Goal: Task Accomplishment & Management: Manage account settings

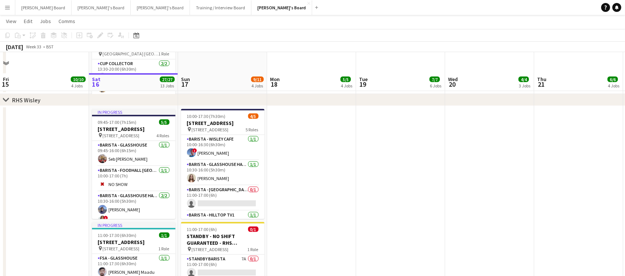
scroll to position [1287, 0]
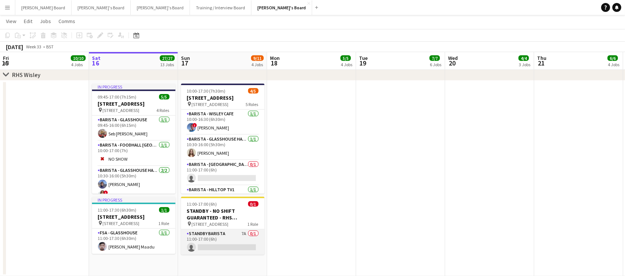
click at [226, 242] on app-card-role "STANDBY BARISTA 7A 0/1 11:00-17:00 (6h) single-neutral-actions" at bounding box center [222, 242] width 83 height 25
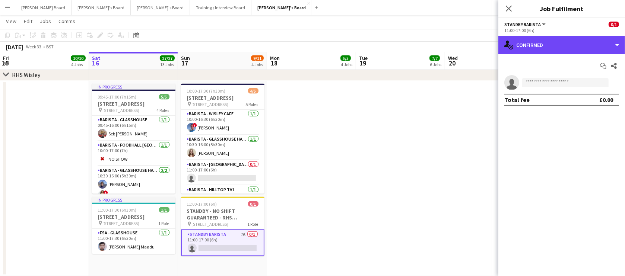
drag, startPoint x: 550, startPoint y: 41, endPoint x: 560, endPoint y: 160, distance: 119.6
click at [550, 42] on div "single-neutral-actions-check-2 Confirmed" at bounding box center [561, 45] width 127 height 18
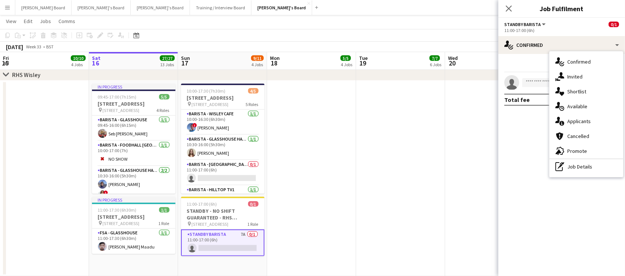
click at [581, 120] on div "single-neutral-actions-information Applicants" at bounding box center [586, 121] width 74 height 15
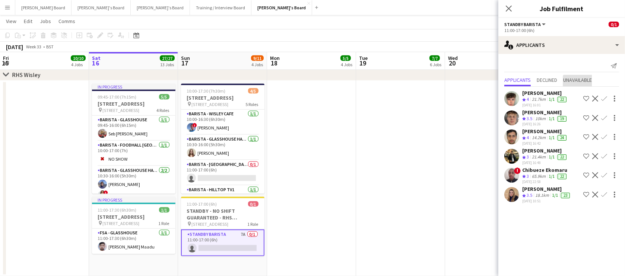
click at [582, 83] on span "Unavailable" at bounding box center [577, 80] width 29 height 11
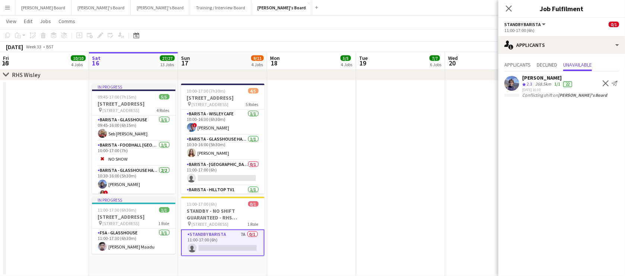
click at [605, 82] on app-icon "Decline" at bounding box center [606, 83] width 6 height 6
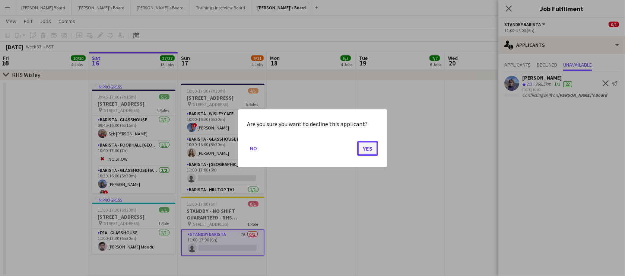
click at [366, 149] on button "Yes" at bounding box center [367, 148] width 21 height 15
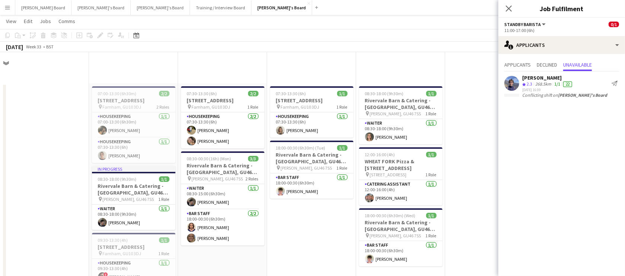
scroll to position [1287, 0]
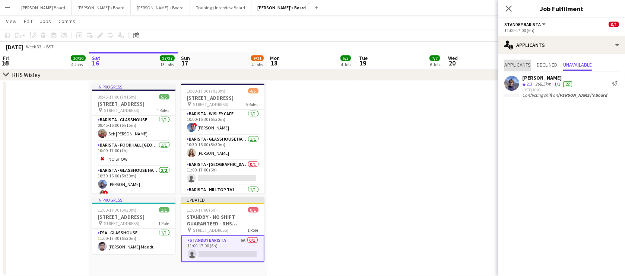
click at [517, 67] on span "Applicants" at bounding box center [517, 64] width 26 height 5
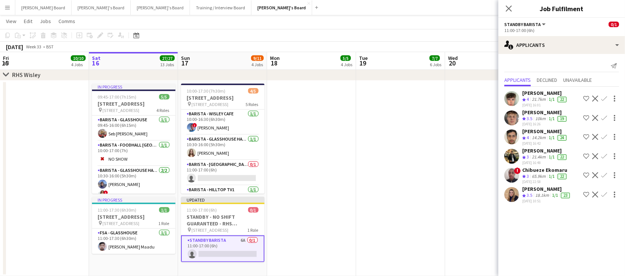
click at [556, 96] on div "1/1" at bounding box center [551, 99] width 9 height 6
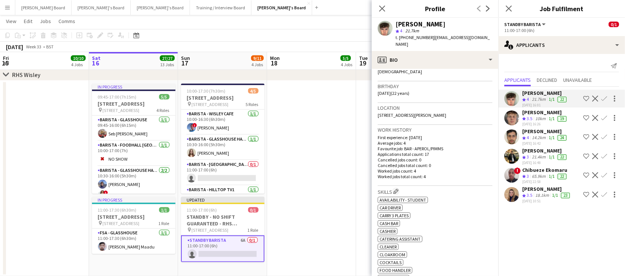
scroll to position [226, 0]
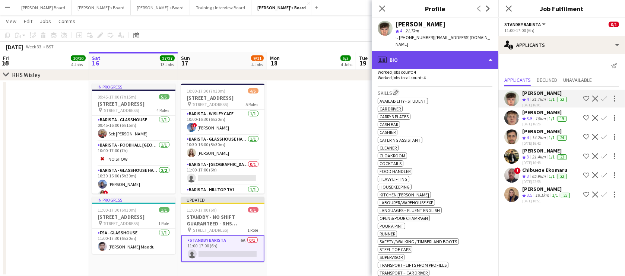
click at [429, 56] on div "profile Bio" at bounding box center [435, 60] width 127 height 18
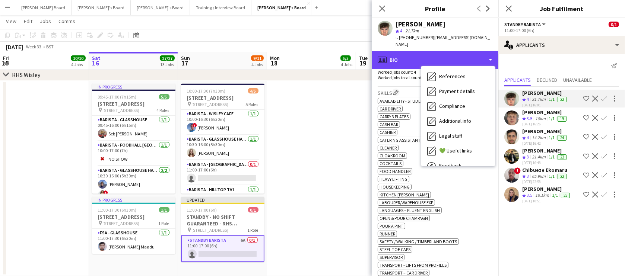
scroll to position [114, 0]
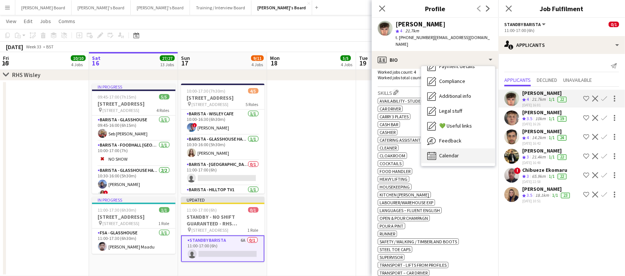
click at [466, 149] on div "Calendar Calendar" at bounding box center [458, 156] width 74 height 15
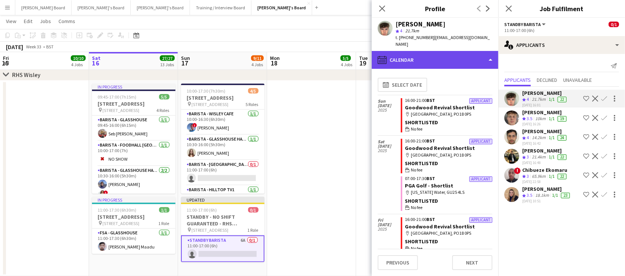
click at [427, 53] on div "calendar-full Calendar" at bounding box center [435, 60] width 127 height 18
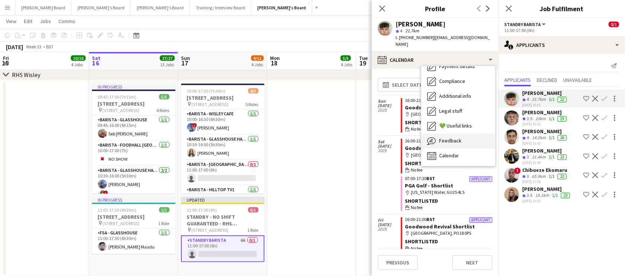
click at [452, 137] on span "Feedback" at bounding box center [450, 140] width 22 height 7
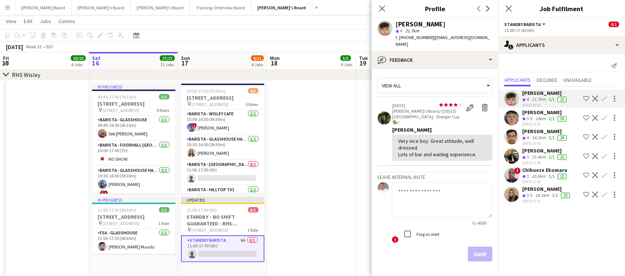
click at [538, 111] on div "[PERSON_NAME]" at bounding box center [545, 112] width 46 height 7
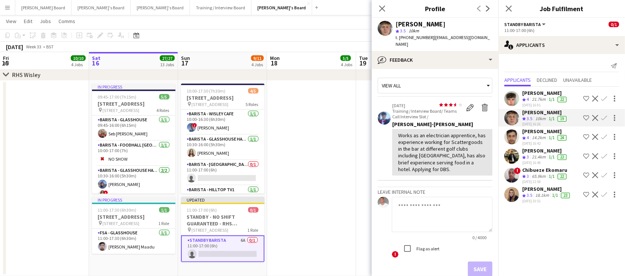
click at [543, 190] on div "[PERSON_NAME] Crew rating 3.5 18.1km 1/1 23 [DATE] 10:51" at bounding box center [546, 195] width 49 height 18
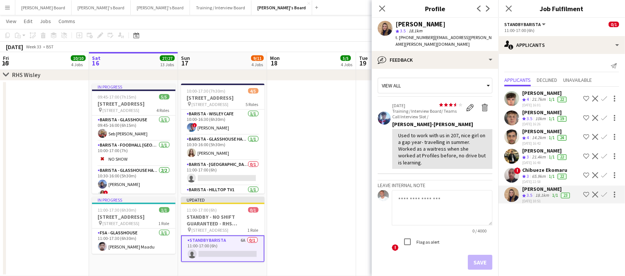
click at [423, 79] on div "View all" at bounding box center [431, 86] width 107 height 14
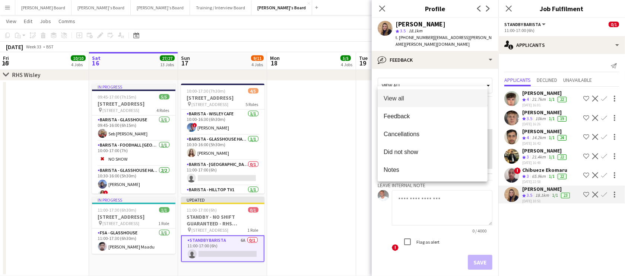
click at [429, 60] on div at bounding box center [312, 138] width 625 height 276
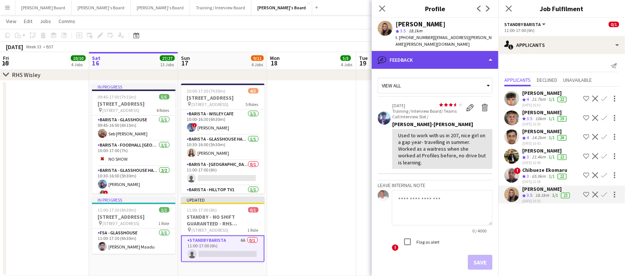
click at [429, 58] on div "bubble-pencil Feedback" at bounding box center [435, 60] width 127 height 18
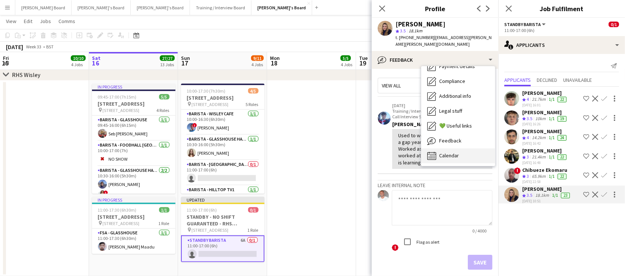
click at [473, 149] on div "Calendar Calendar" at bounding box center [458, 156] width 74 height 15
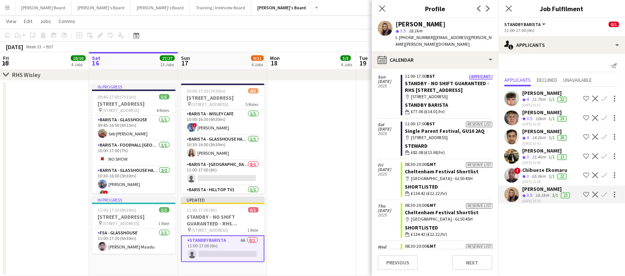
scroll to position [45, 0]
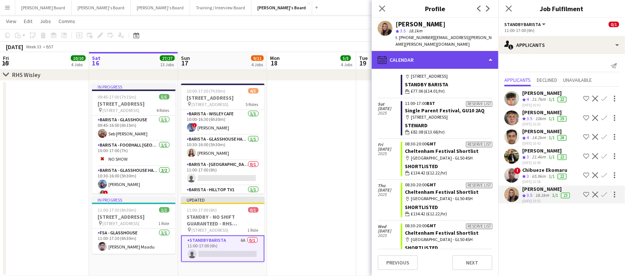
click at [432, 51] on div "calendar-full Calendar" at bounding box center [435, 60] width 127 height 18
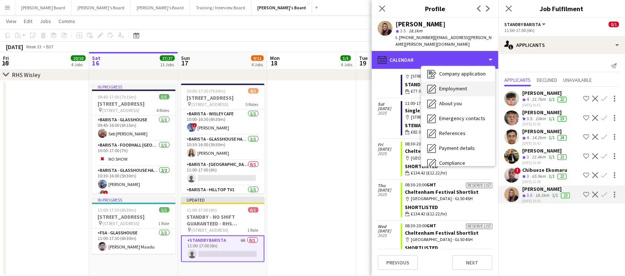
scroll to position [0, 0]
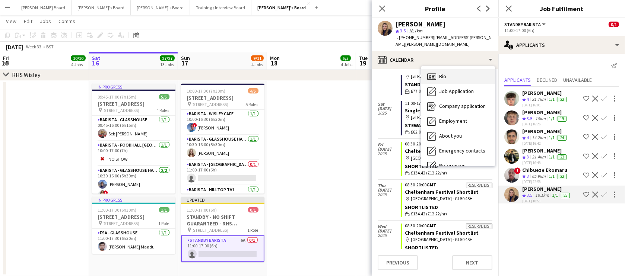
click at [460, 69] on div "Bio Bio" at bounding box center [458, 76] width 74 height 15
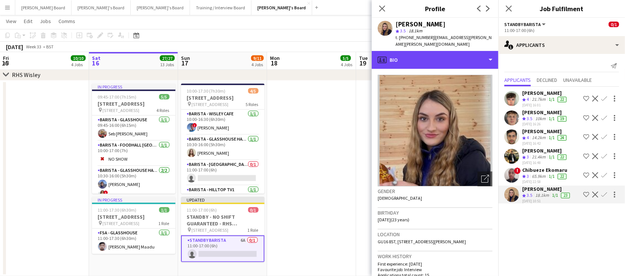
drag, startPoint x: 453, startPoint y: 56, endPoint x: 457, endPoint y: 69, distance: 14.3
click at [453, 56] on div "profile Bio" at bounding box center [435, 60] width 127 height 18
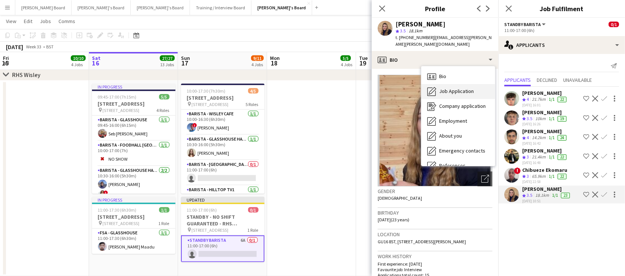
click at [461, 84] on div "Job Application Job Application" at bounding box center [458, 91] width 74 height 15
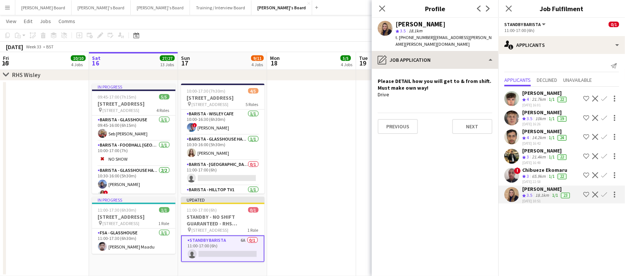
drag, startPoint x: 451, startPoint y: 42, endPoint x: 456, endPoint y: 60, distance: 18.3
click at [451, 43] on div "[PERSON_NAME] star 3.5 18.1km t. [PHONE_NUMBER] | [EMAIL_ADDRESS][PERSON_NAME][…" at bounding box center [435, 34] width 127 height 33
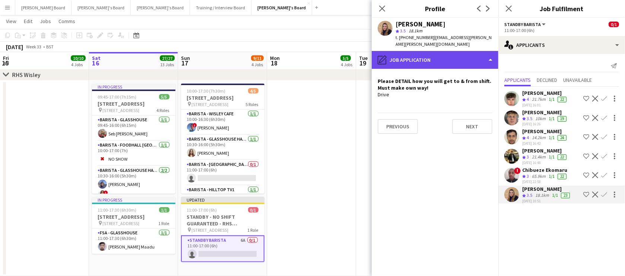
click at [457, 61] on div "pencil4 Job Application" at bounding box center [435, 60] width 127 height 18
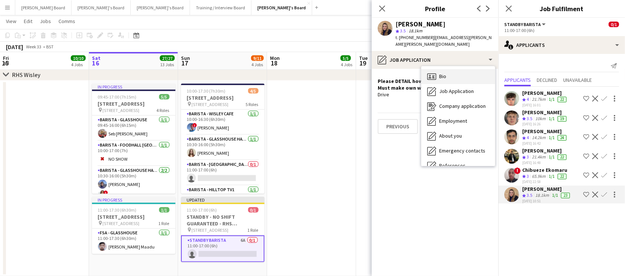
click at [459, 76] on div "Bio Bio" at bounding box center [458, 76] width 74 height 15
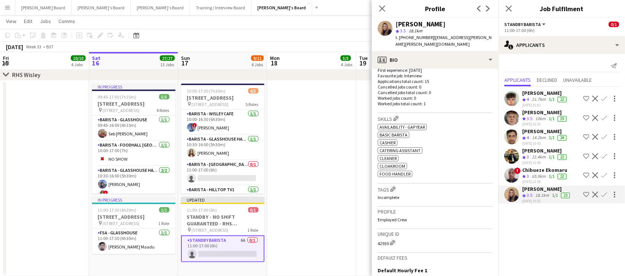
scroll to position [180, 0]
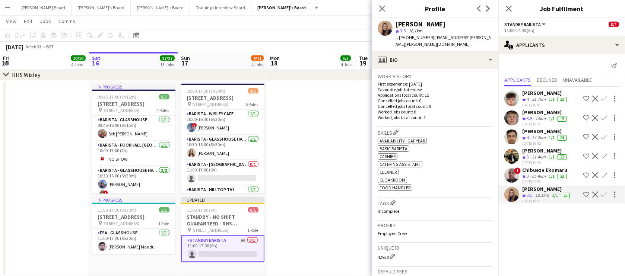
click at [603, 194] on app-icon "Confirm" at bounding box center [604, 195] width 6 height 6
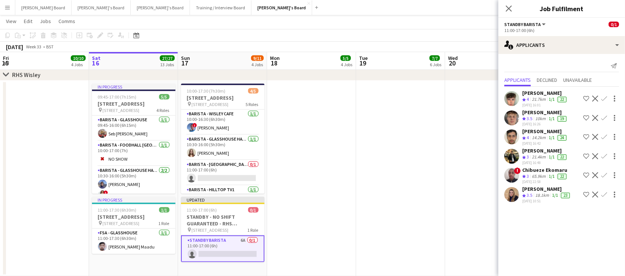
click at [604, 192] on app-icon "Confirm" at bounding box center [604, 195] width 6 height 6
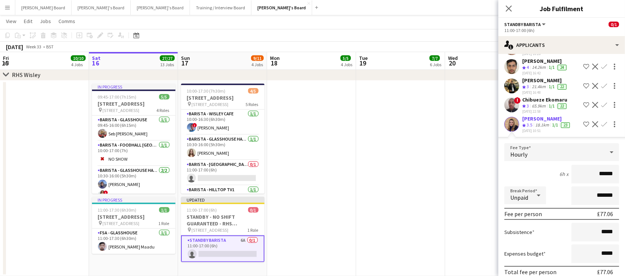
scroll to position [101, 0]
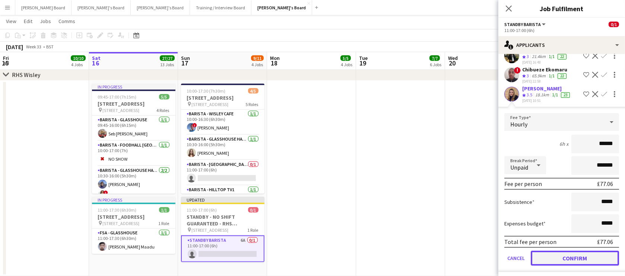
click at [548, 251] on button "Confirm" at bounding box center [575, 258] width 88 height 15
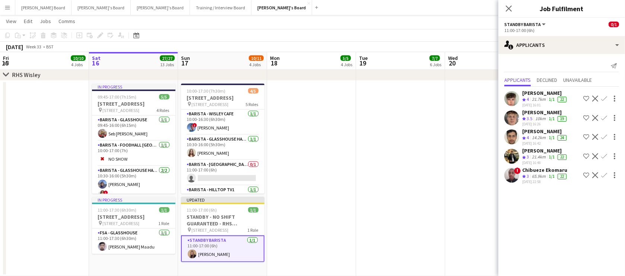
scroll to position [0, 0]
click at [381, 192] on app-date-cell at bounding box center [400, 179] width 89 height 196
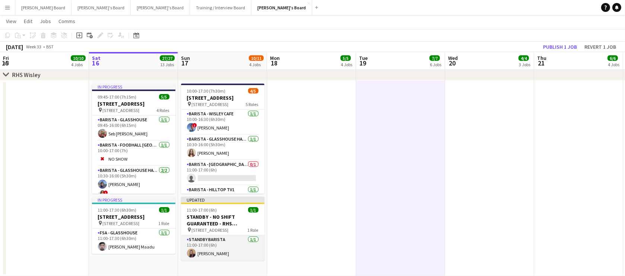
click at [212, 248] on app-card-role "STANDBY BARISTA [DATE] 11:00-17:00 (6h) [PERSON_NAME]" at bounding box center [222, 248] width 83 height 25
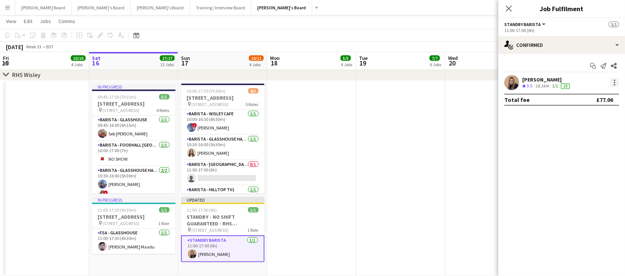
click at [616, 82] on div at bounding box center [614, 82] width 9 height 9
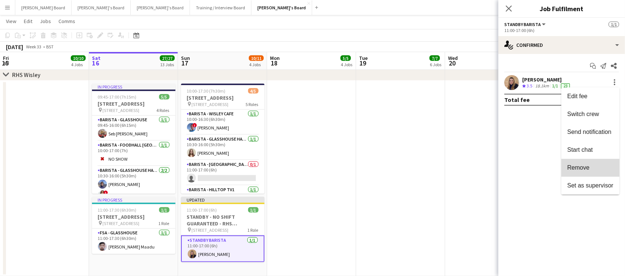
click at [591, 164] on button "Remove" at bounding box center [590, 168] width 58 height 18
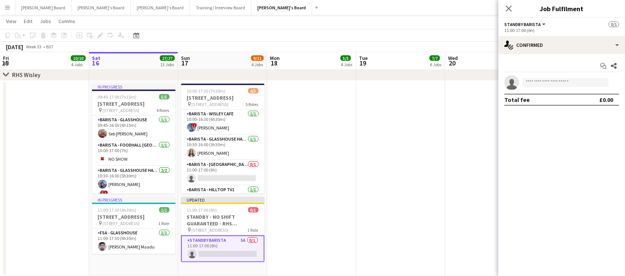
click at [444, 153] on app-date-cell at bounding box center [400, 179] width 89 height 196
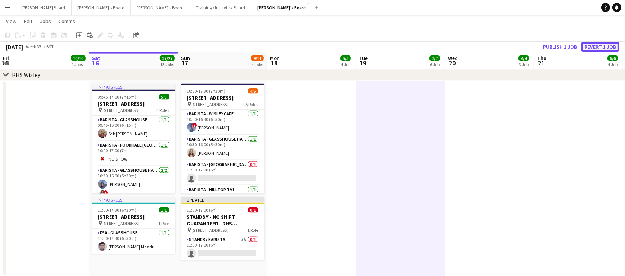
click at [593, 42] on button "Revert 1 job" at bounding box center [601, 47] width 38 height 10
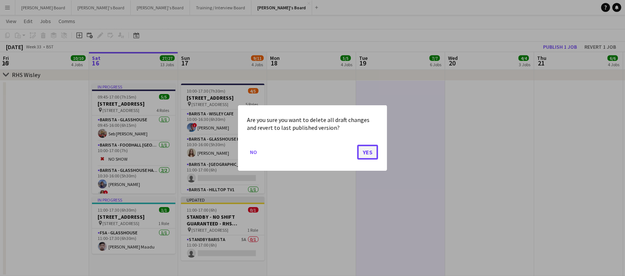
click at [363, 148] on button "Yes" at bounding box center [367, 152] width 21 height 15
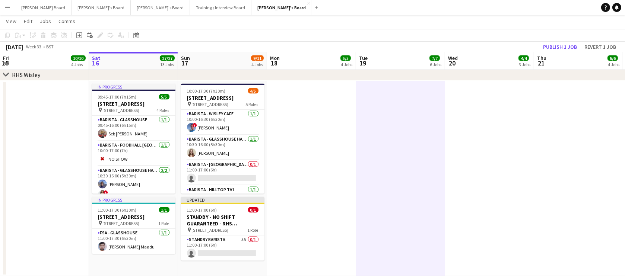
scroll to position [1287, 0]
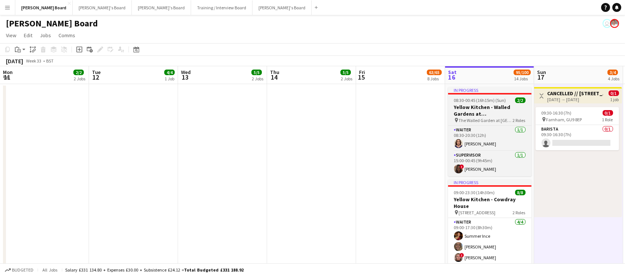
scroll to position [0, 240]
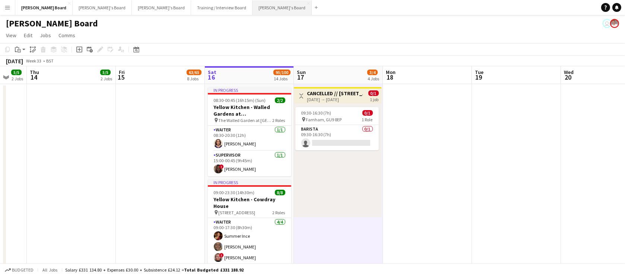
click at [253, 7] on button "Jakub's Board Close" at bounding box center [282, 7] width 59 height 15
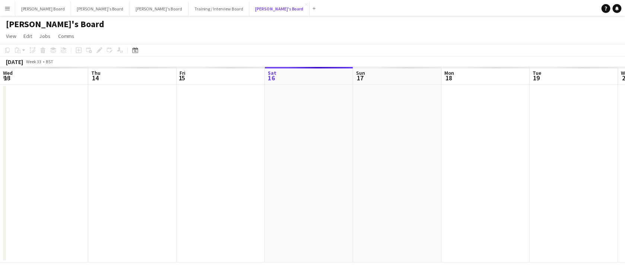
scroll to position [0, 178]
